Goal: Task Accomplishment & Management: Complete application form

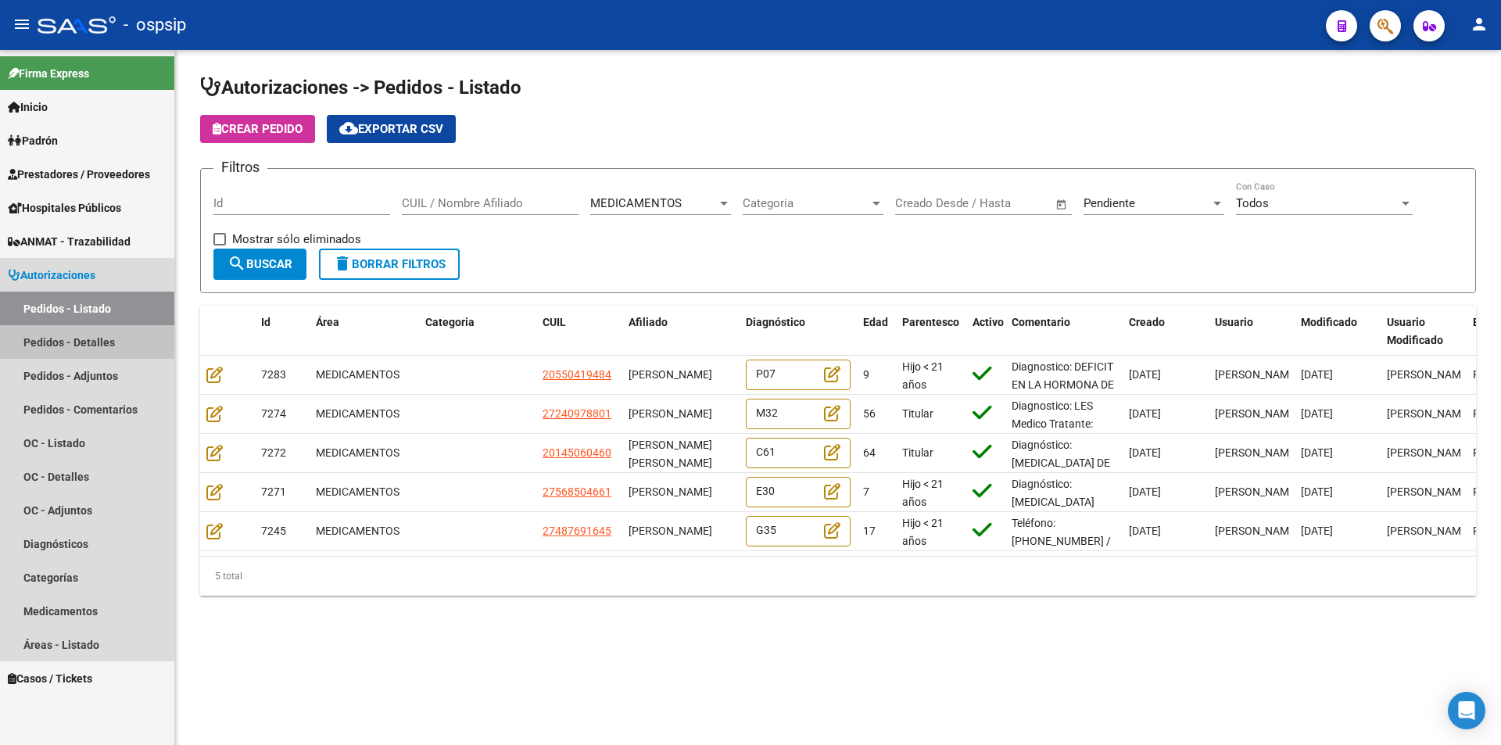
click at [59, 337] on link "Pedidos - Detalles" at bounding box center [87, 342] width 174 height 34
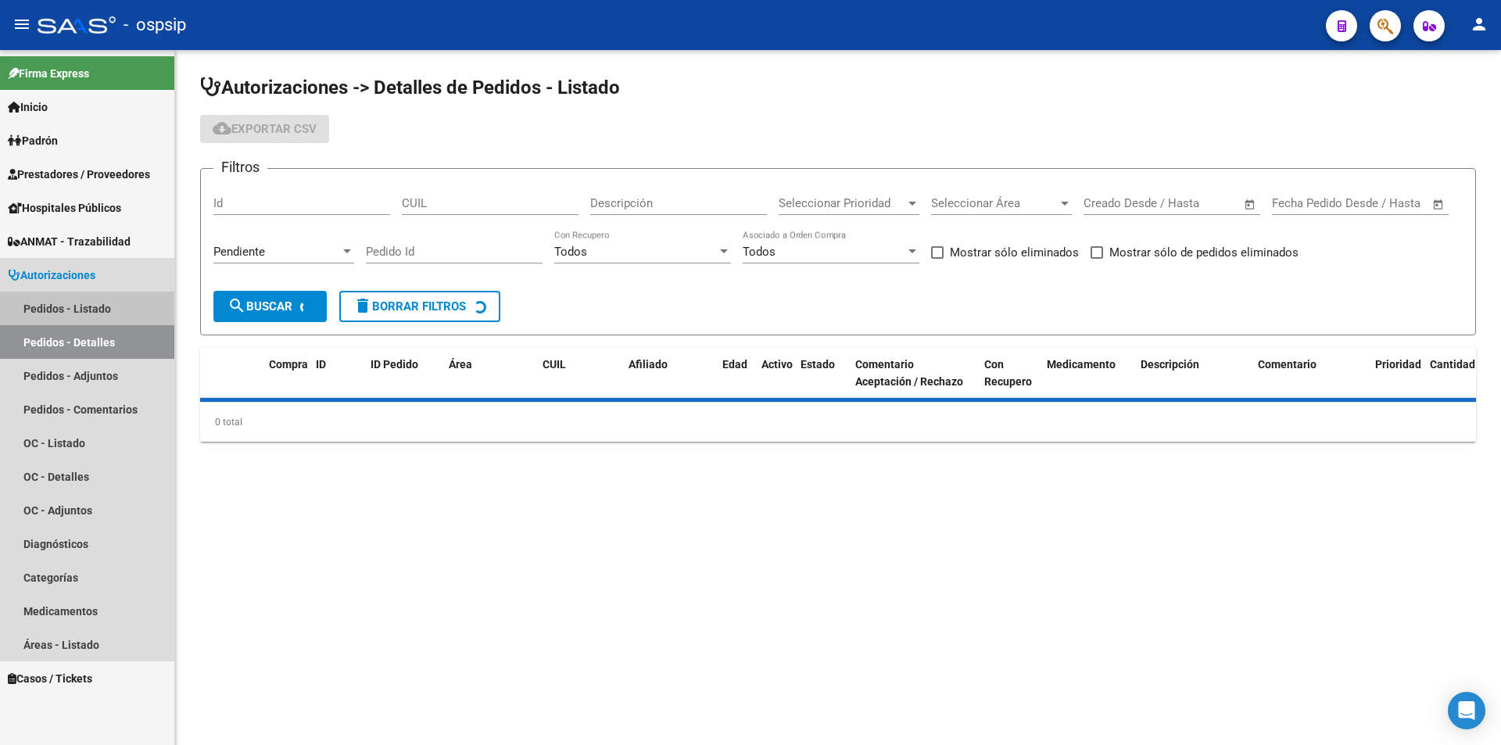
click at [68, 307] on link "Pedidos - Listado" at bounding box center [87, 309] width 174 height 34
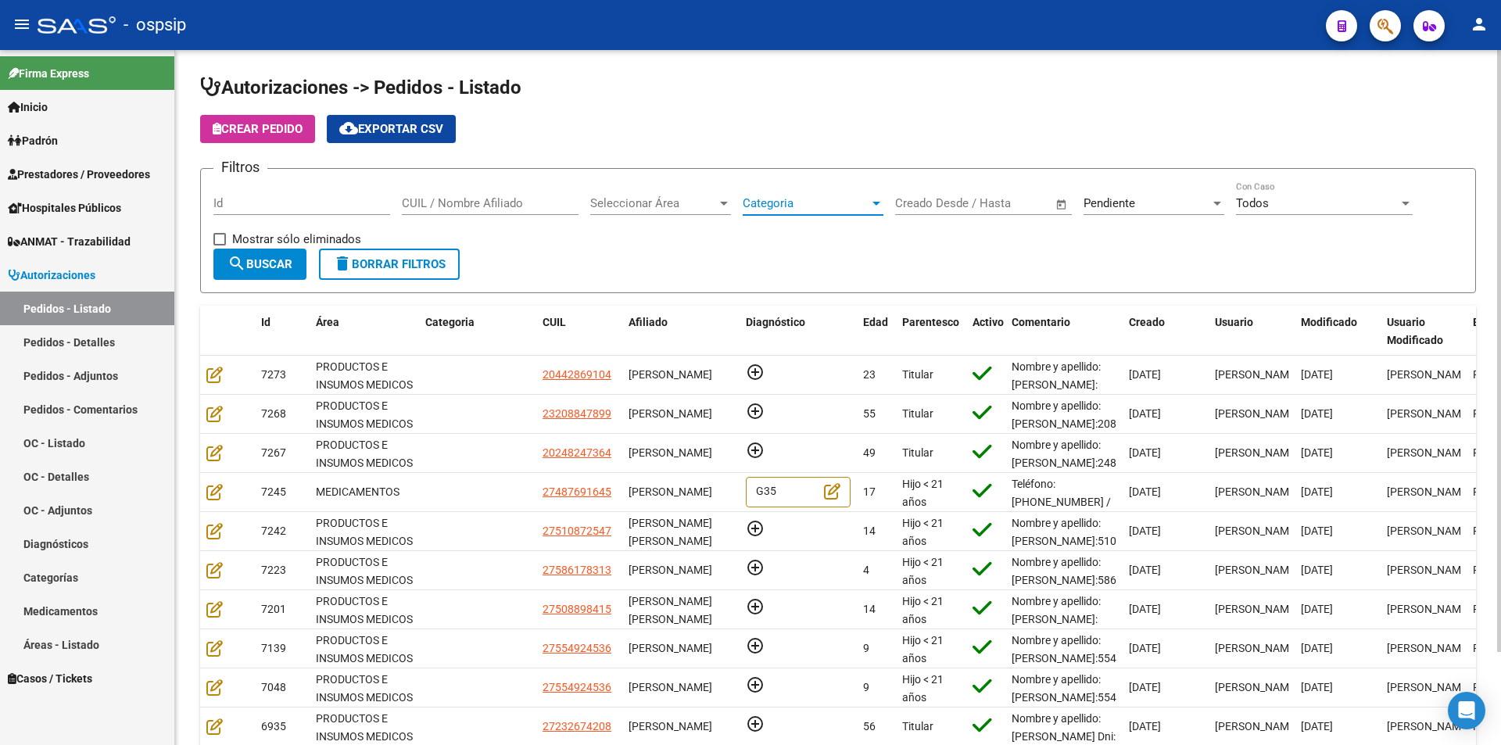
click at [803, 208] on span "Categoria" at bounding box center [806, 203] width 127 height 14
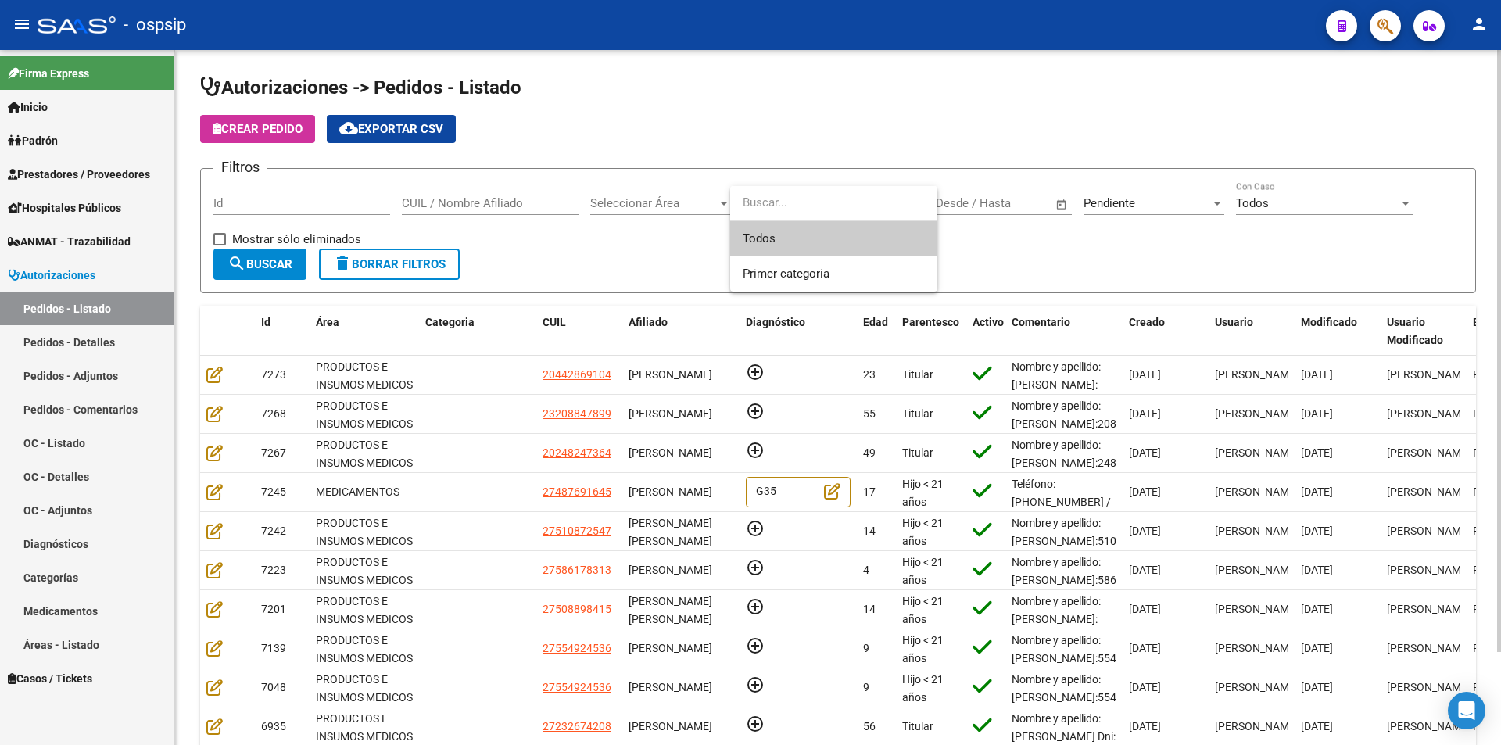
drag, startPoint x: 677, startPoint y: 193, endPoint x: 673, endPoint y: 204, distance: 11.6
click at [676, 193] on div at bounding box center [750, 372] width 1501 height 745
click at [672, 206] on span "Seleccionar Área" at bounding box center [653, 203] width 127 height 14
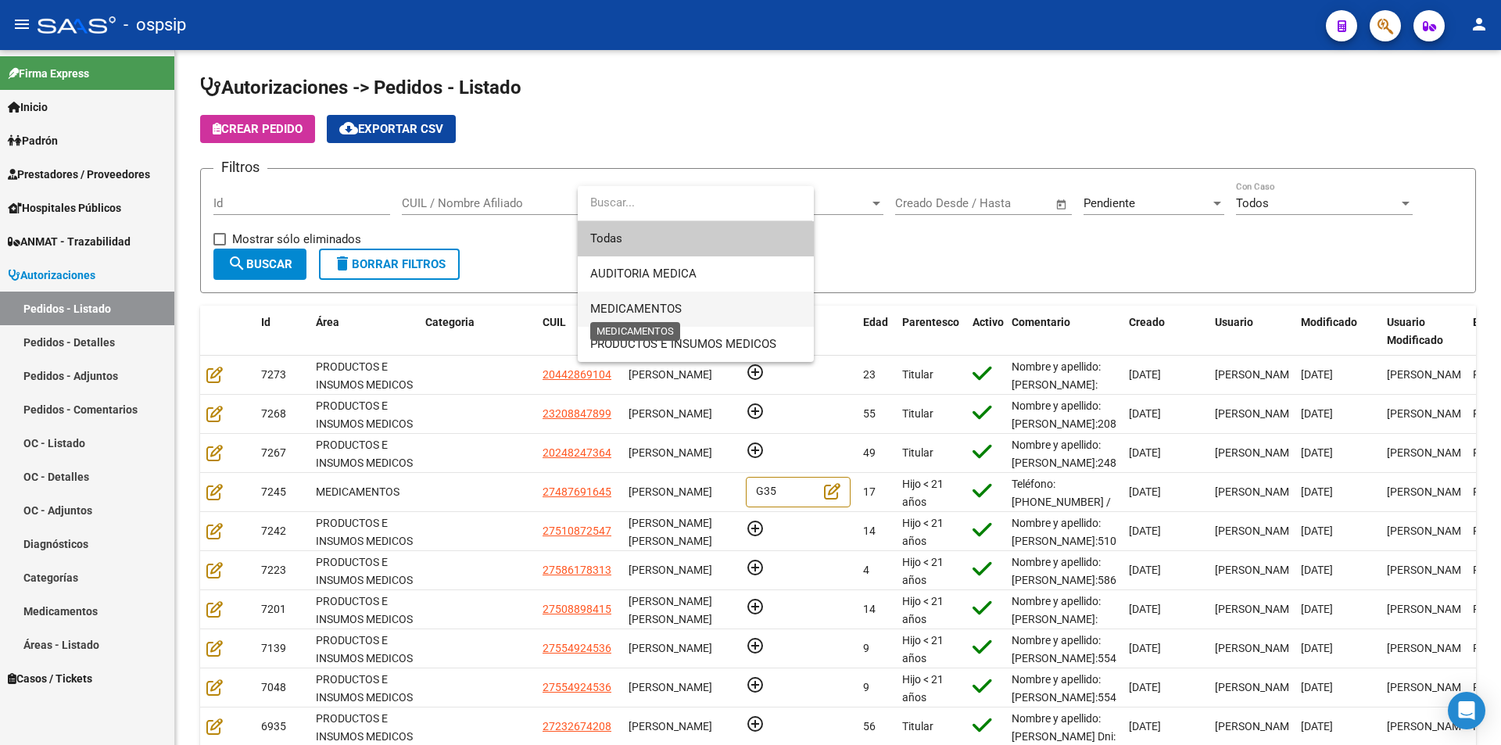
click at [647, 305] on span "MEDICAMENTOS" at bounding box center [635, 309] width 91 height 14
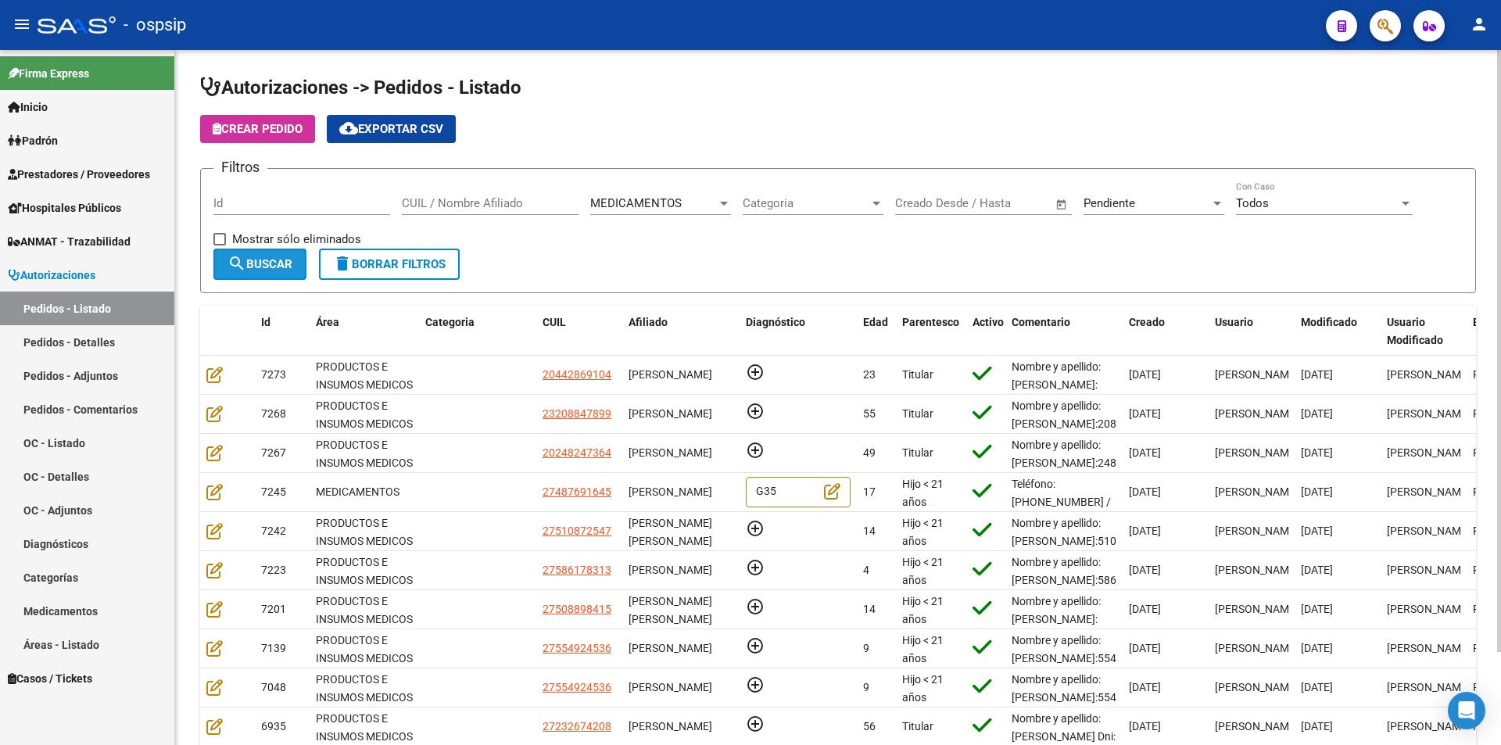
click at [250, 263] on span "search Buscar" at bounding box center [260, 264] width 65 height 14
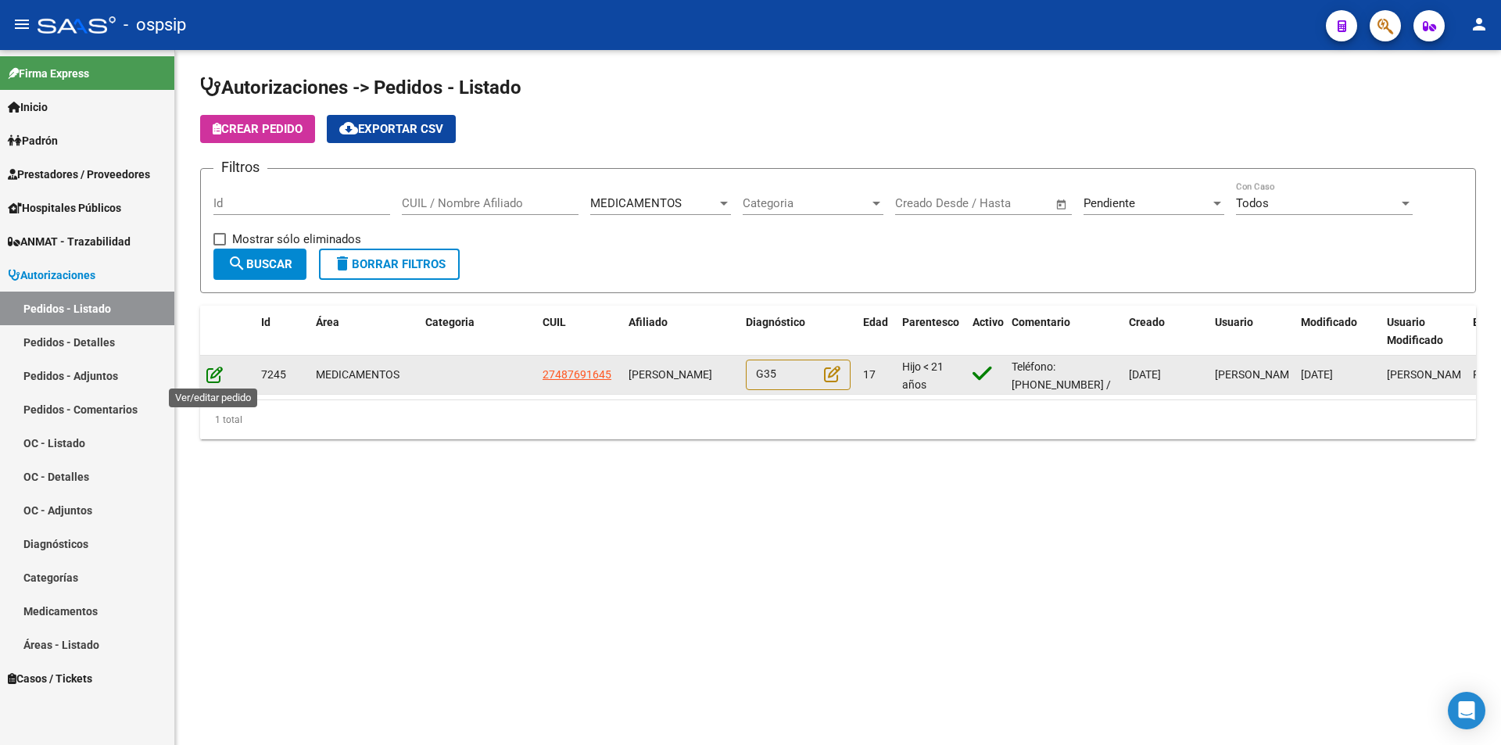
click at [214, 378] on icon at bounding box center [214, 374] width 16 height 17
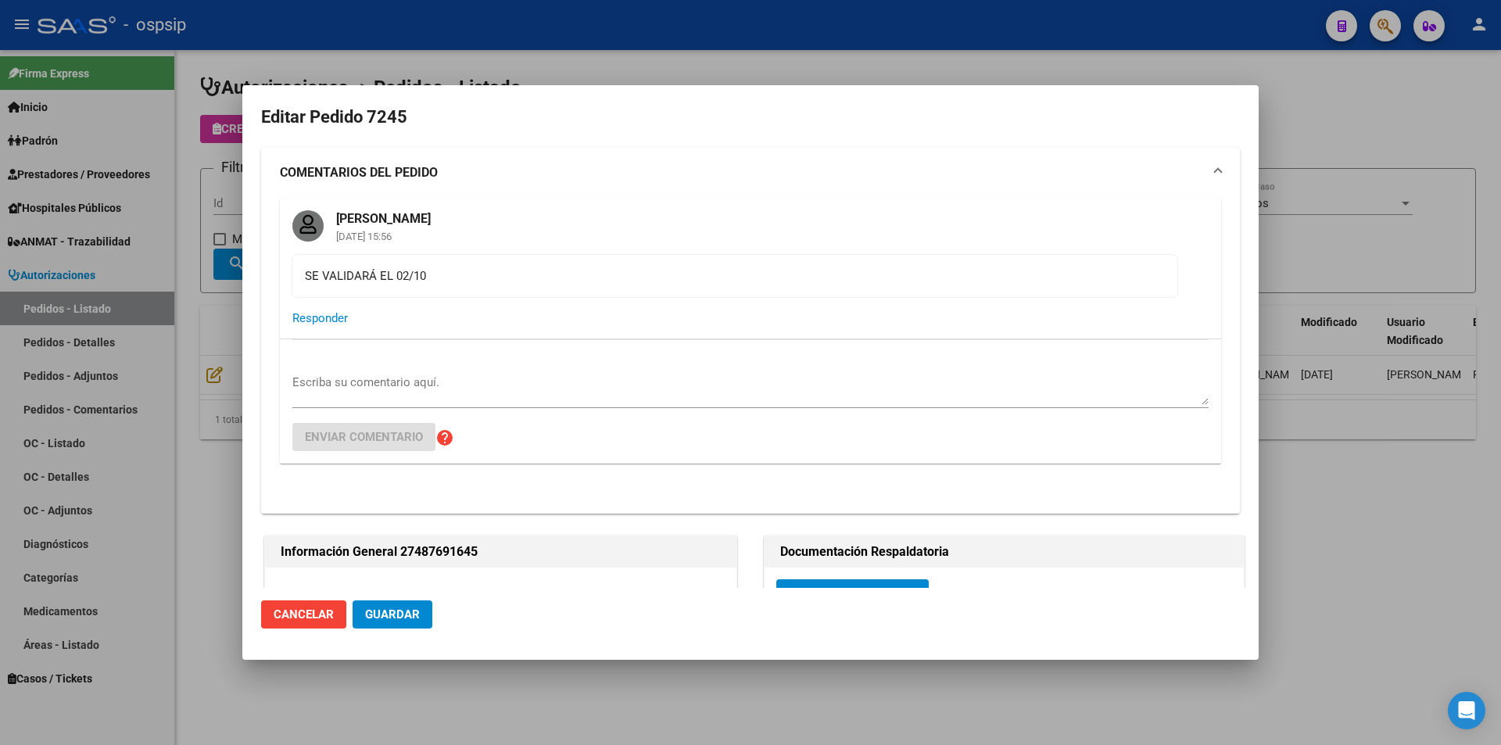
type input "[PERSON_NAME]"
type input "NO CORRESPONDE"
type input "[GEOGRAPHIC_DATA], [PERSON_NAME] 2858"
type input "Particular: 4293-6890"
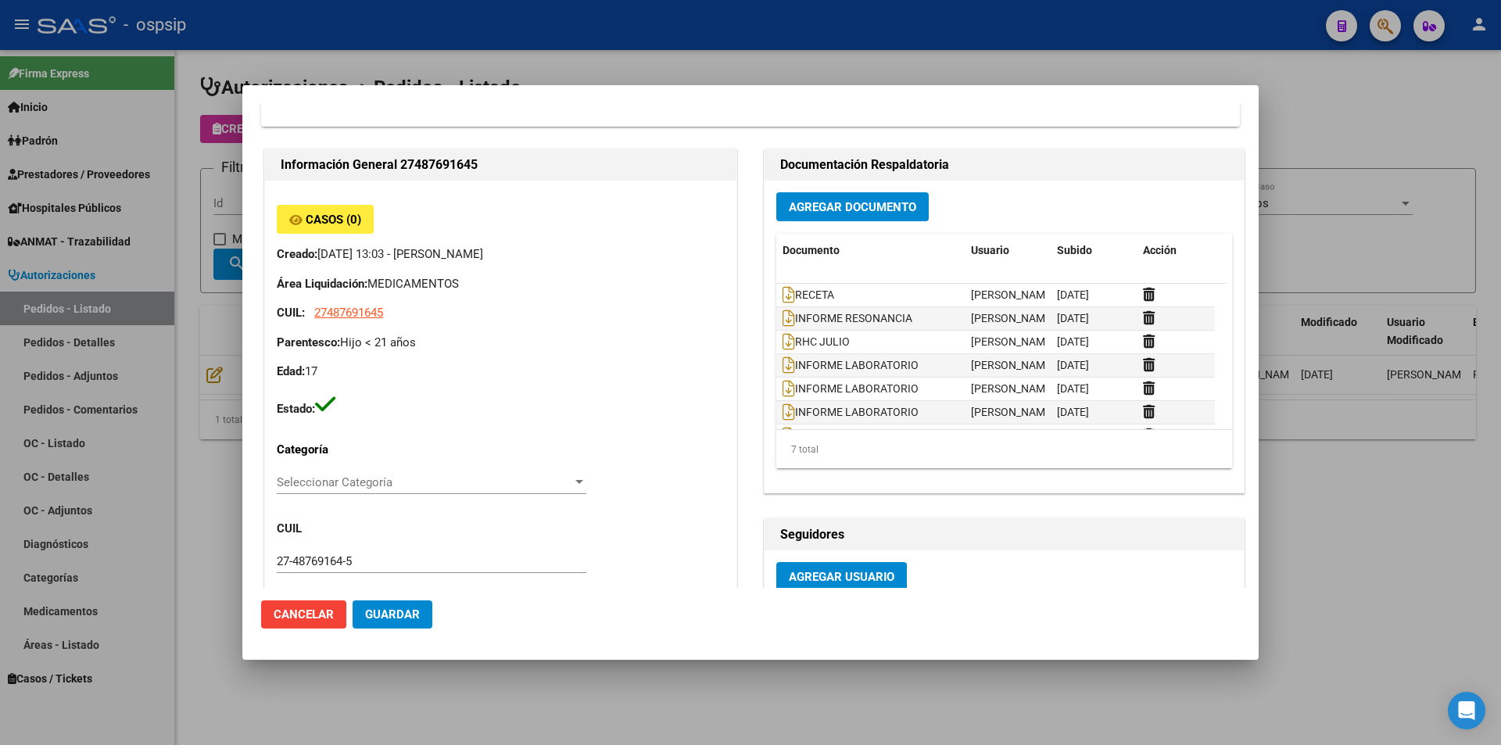
scroll to position [391, 0]
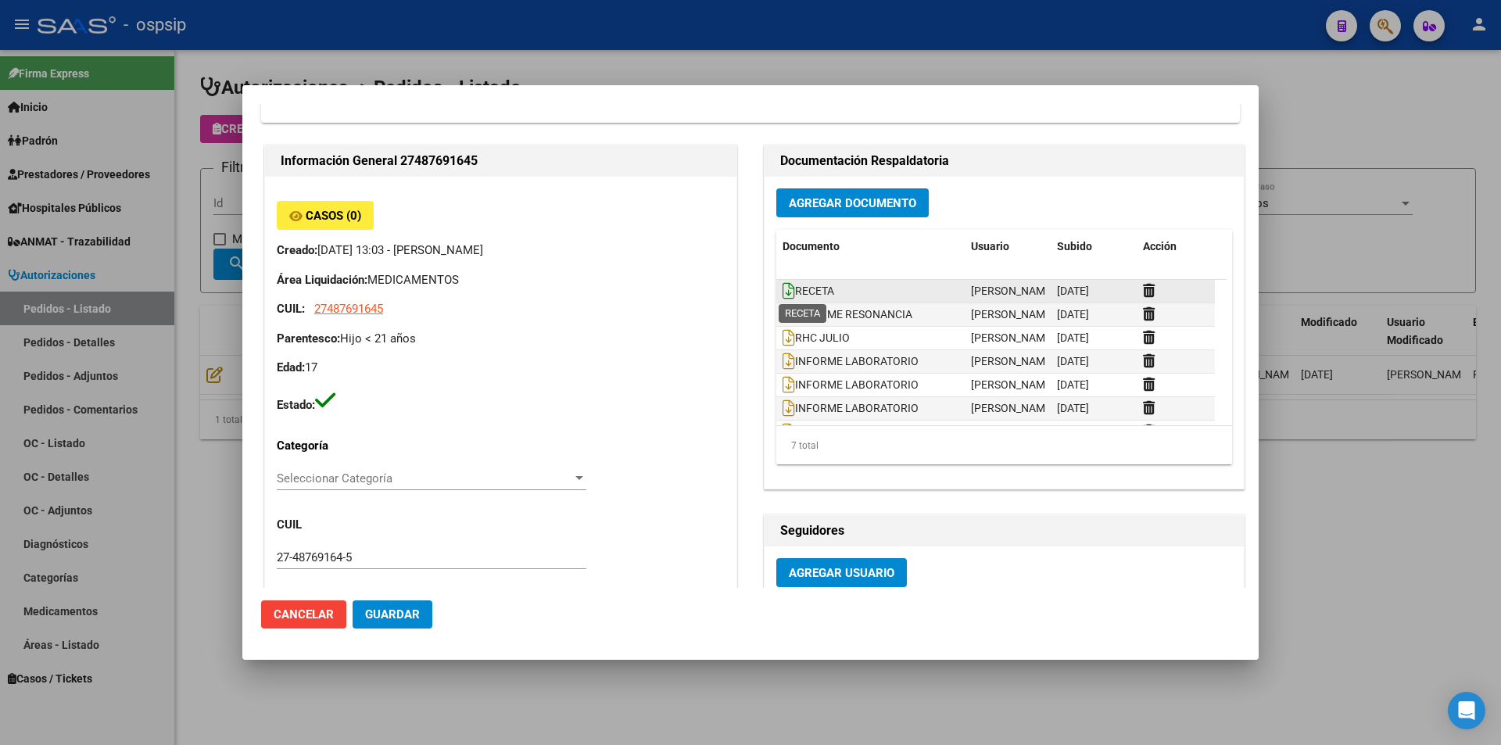
click at [783, 289] on icon at bounding box center [789, 290] width 13 height 17
click at [209, 507] on div at bounding box center [750, 372] width 1501 height 745
